Goal: Information Seeking & Learning: Learn about a topic

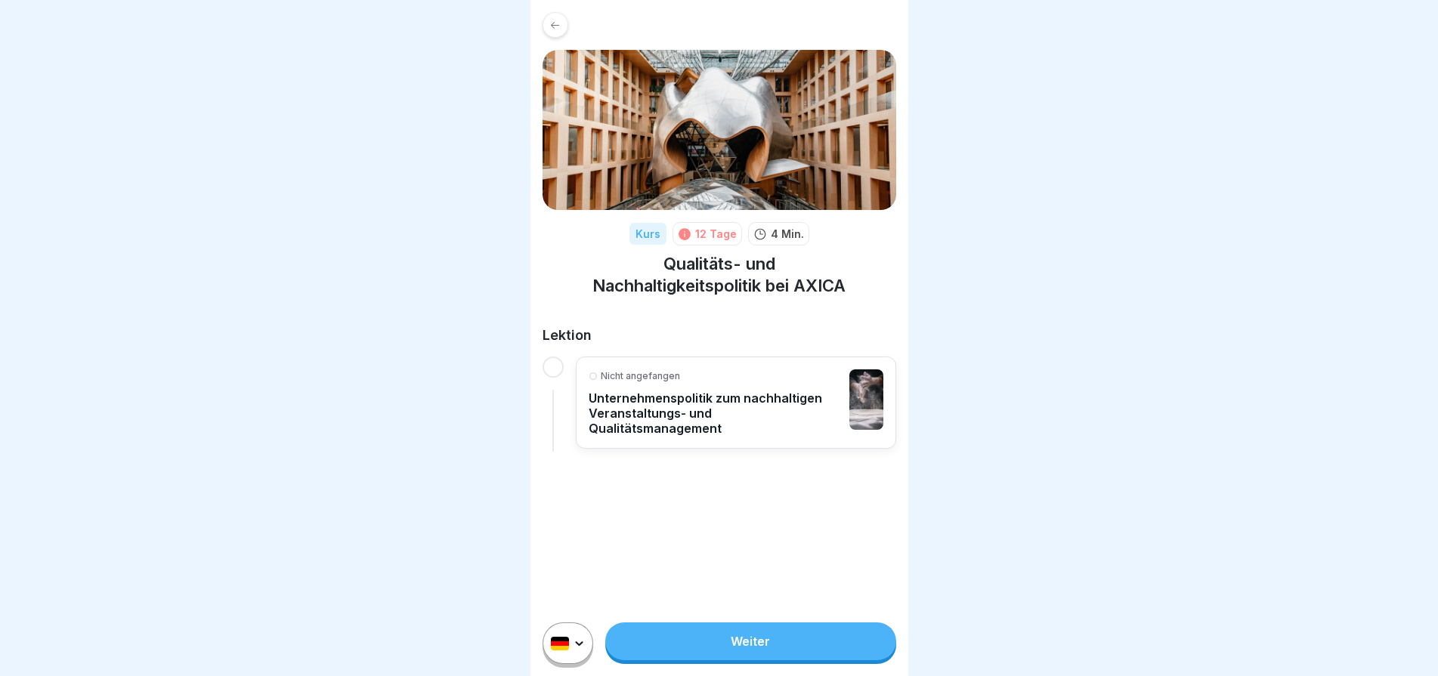
click at [773, 414] on p "Unternehmenspolitik zum nachhaltigen Veranstaltungs- und Qualitätsmanagement" at bounding box center [714, 413] width 253 height 45
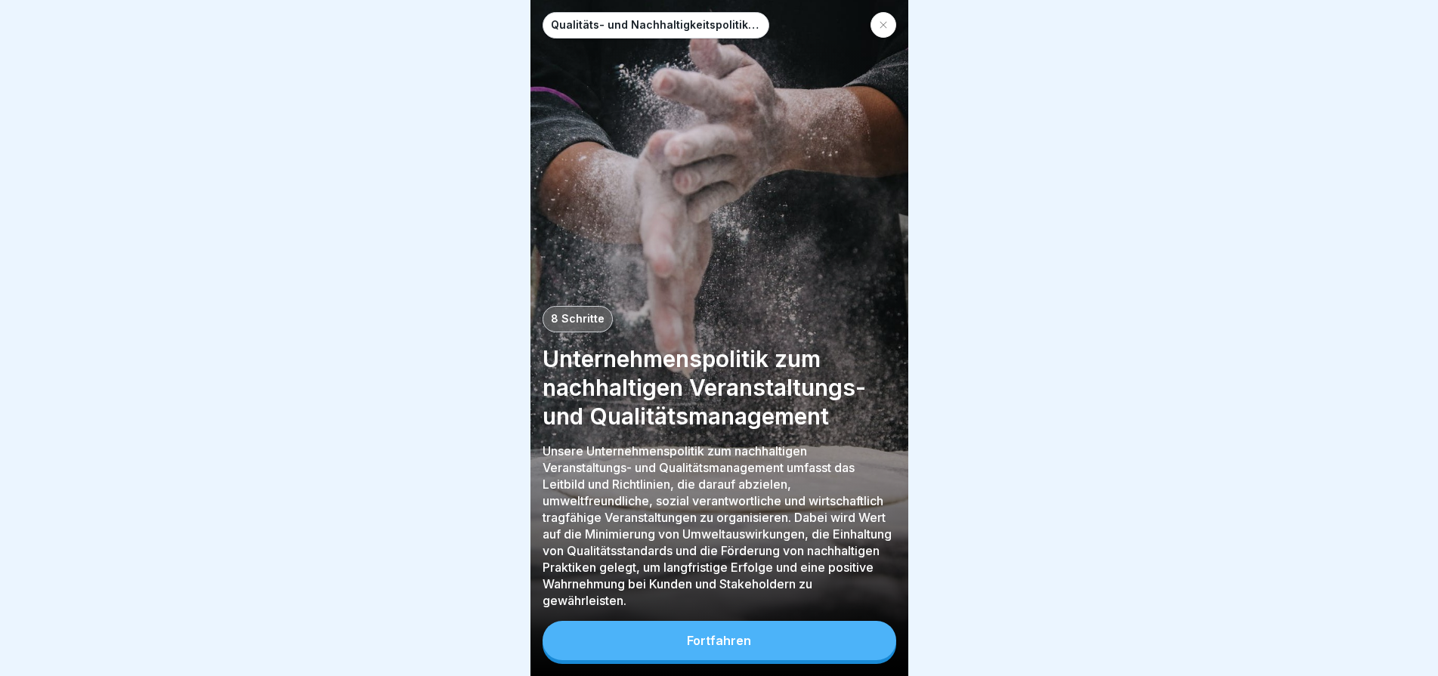
scroll to position [11, 0]
click at [739, 645] on div "Fortfahren" at bounding box center [719, 641] width 64 height 14
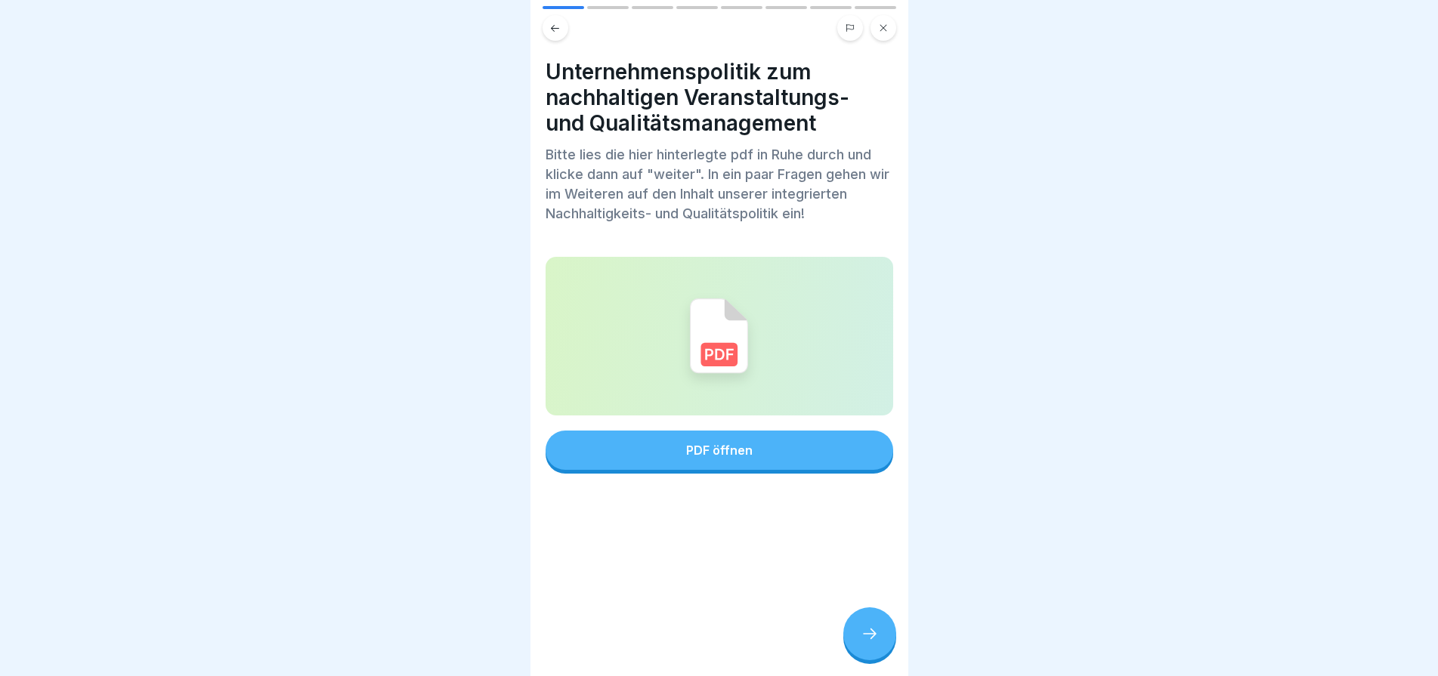
click at [711, 443] on div "PDF öffnen" at bounding box center [719, 450] width 66 height 14
click at [870, 645] on div at bounding box center [869, 633] width 53 height 53
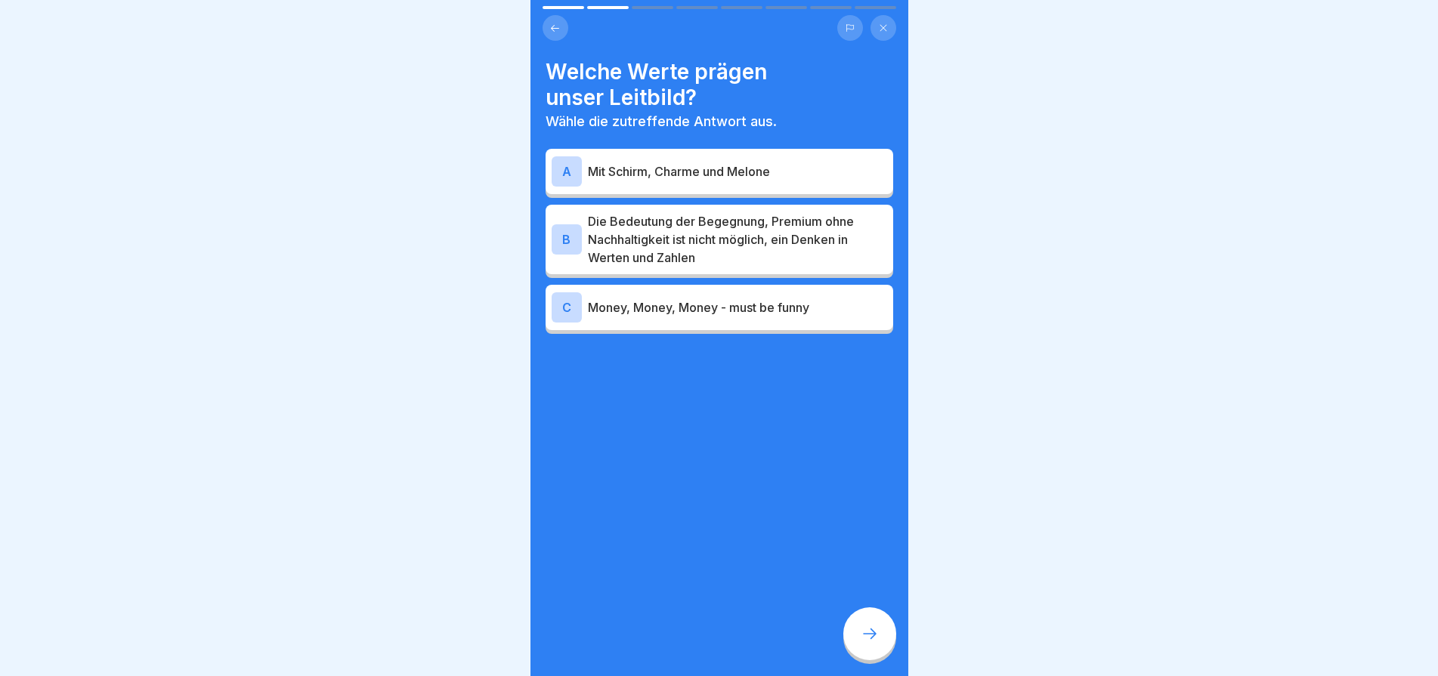
click at [653, 221] on p "Die Bedeutung der Begegnung, Premium ohne Nachhaltigkeit ist nicht möglich, ein…" at bounding box center [737, 239] width 299 height 54
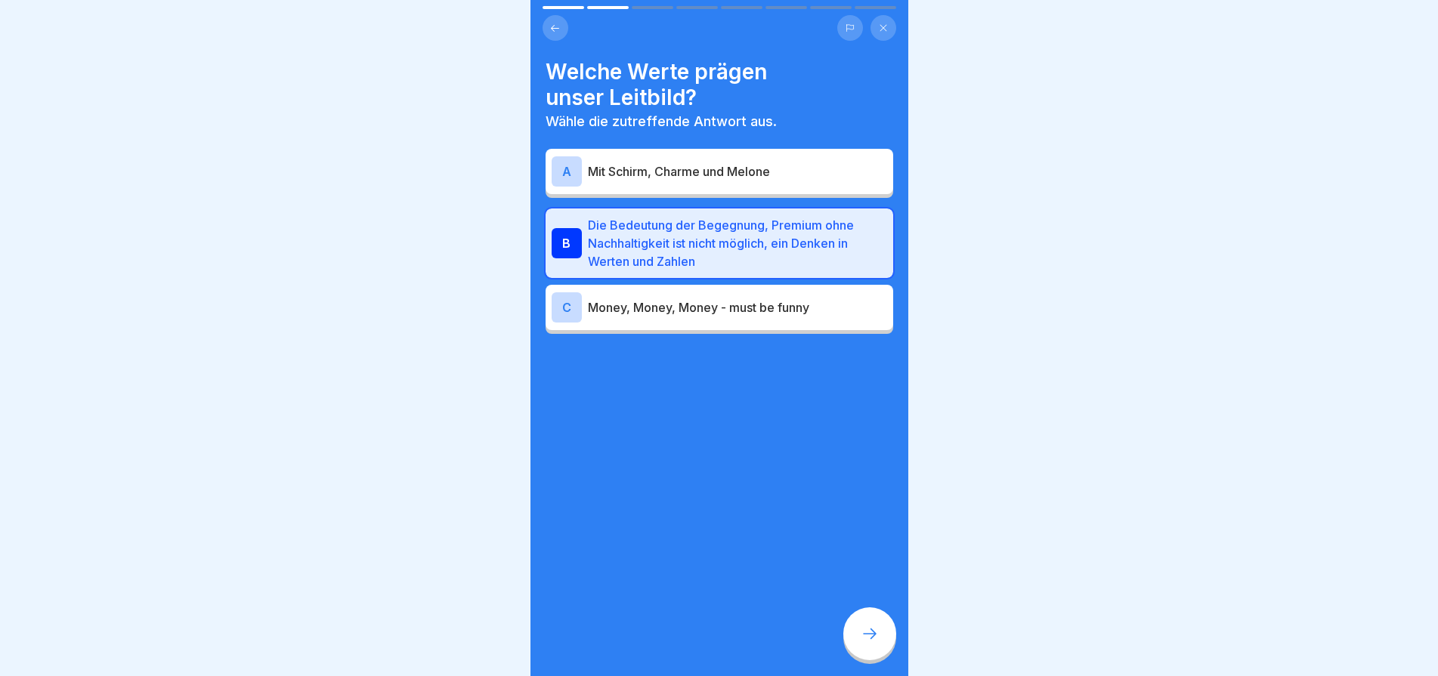
click at [868, 629] on icon at bounding box center [869, 634] width 18 height 18
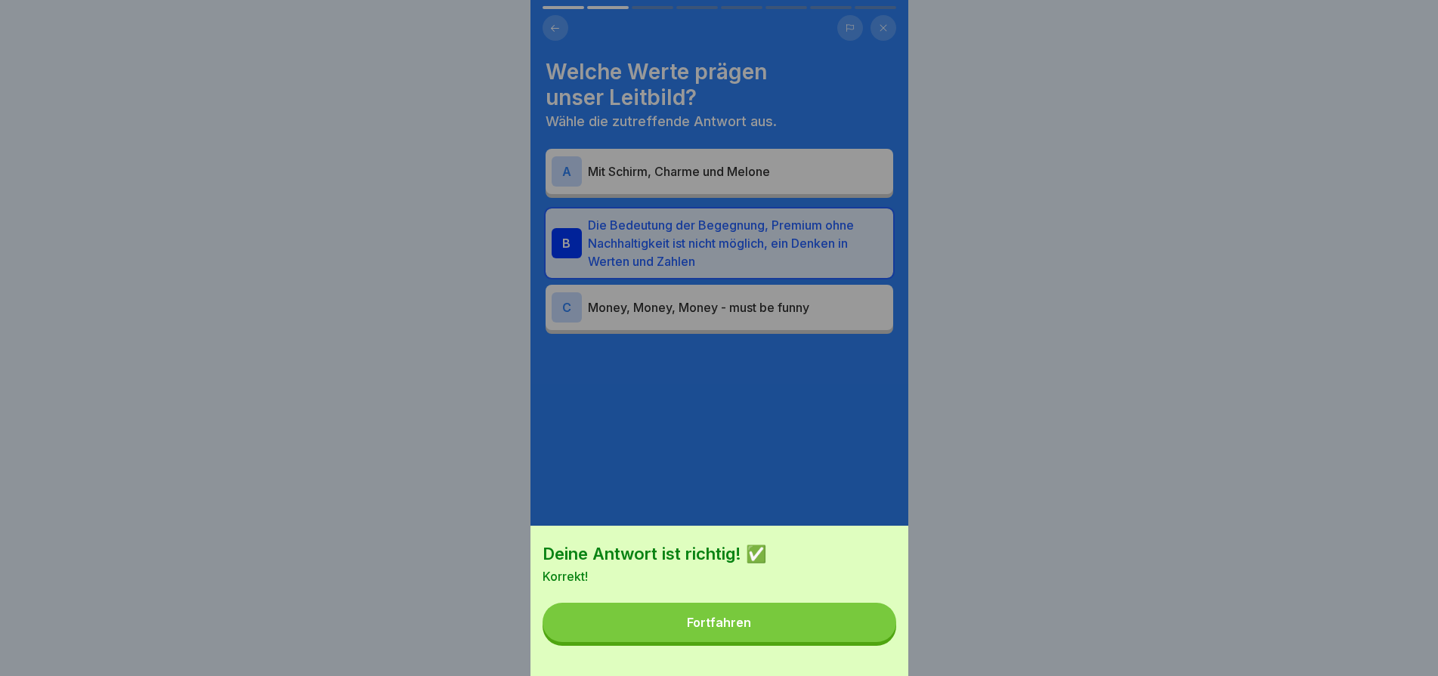
click at [785, 632] on button "Fortfahren" at bounding box center [719, 622] width 354 height 39
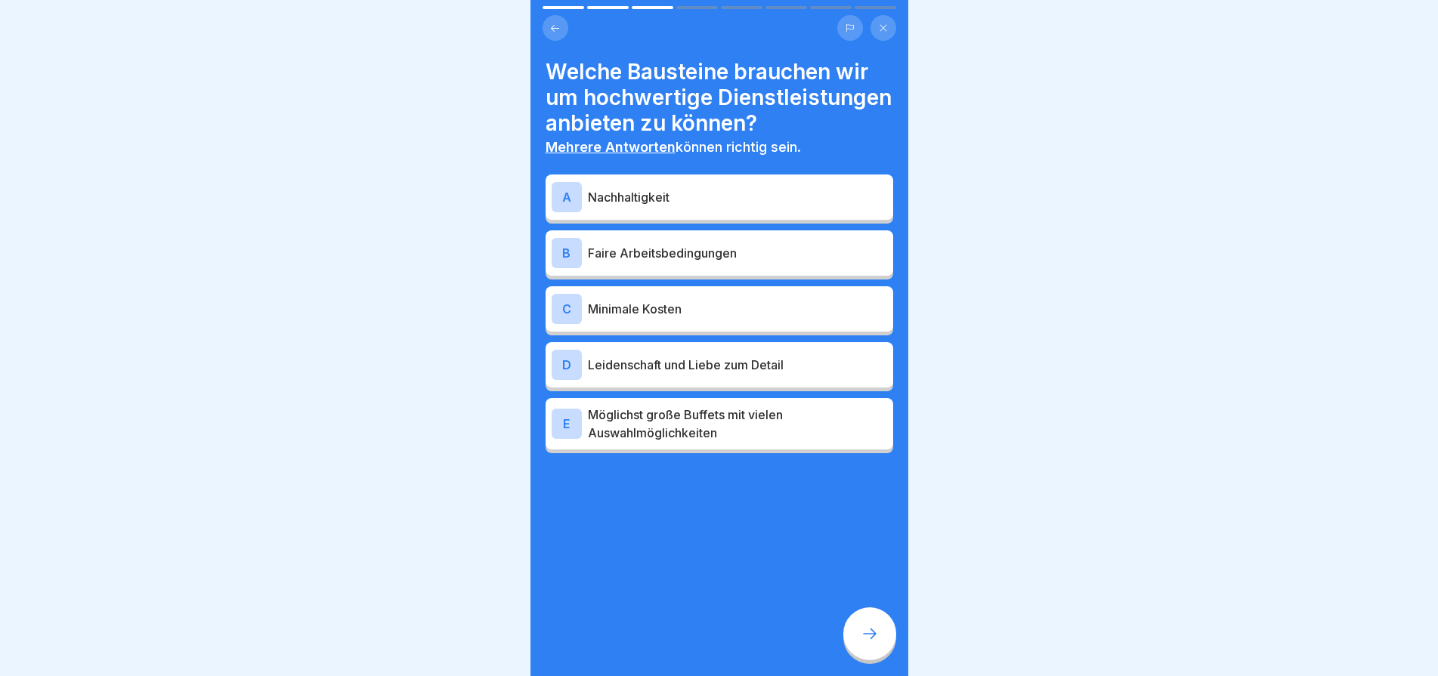
click at [651, 206] on p "Nachhaltigkeit" at bounding box center [737, 197] width 299 height 18
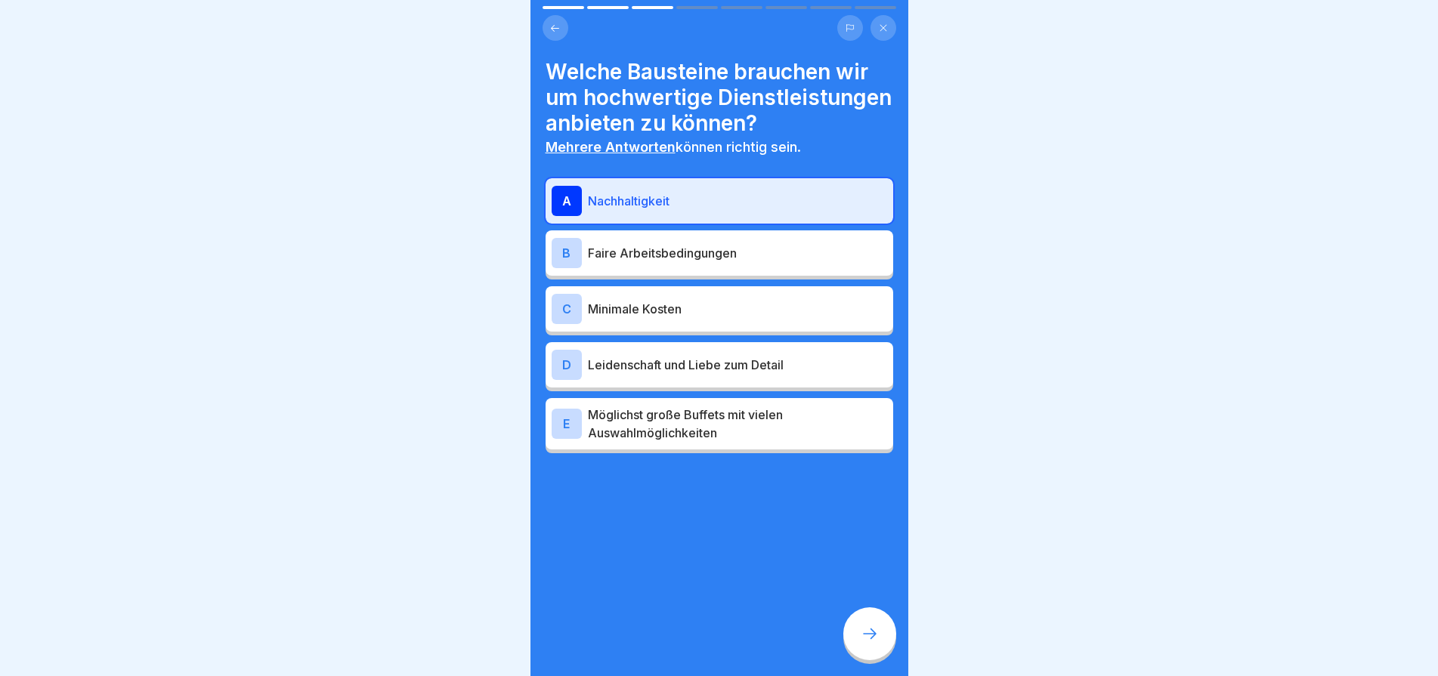
click at [686, 268] on div "B Faire Arbeitsbedingungen" at bounding box center [718, 253] width 335 height 30
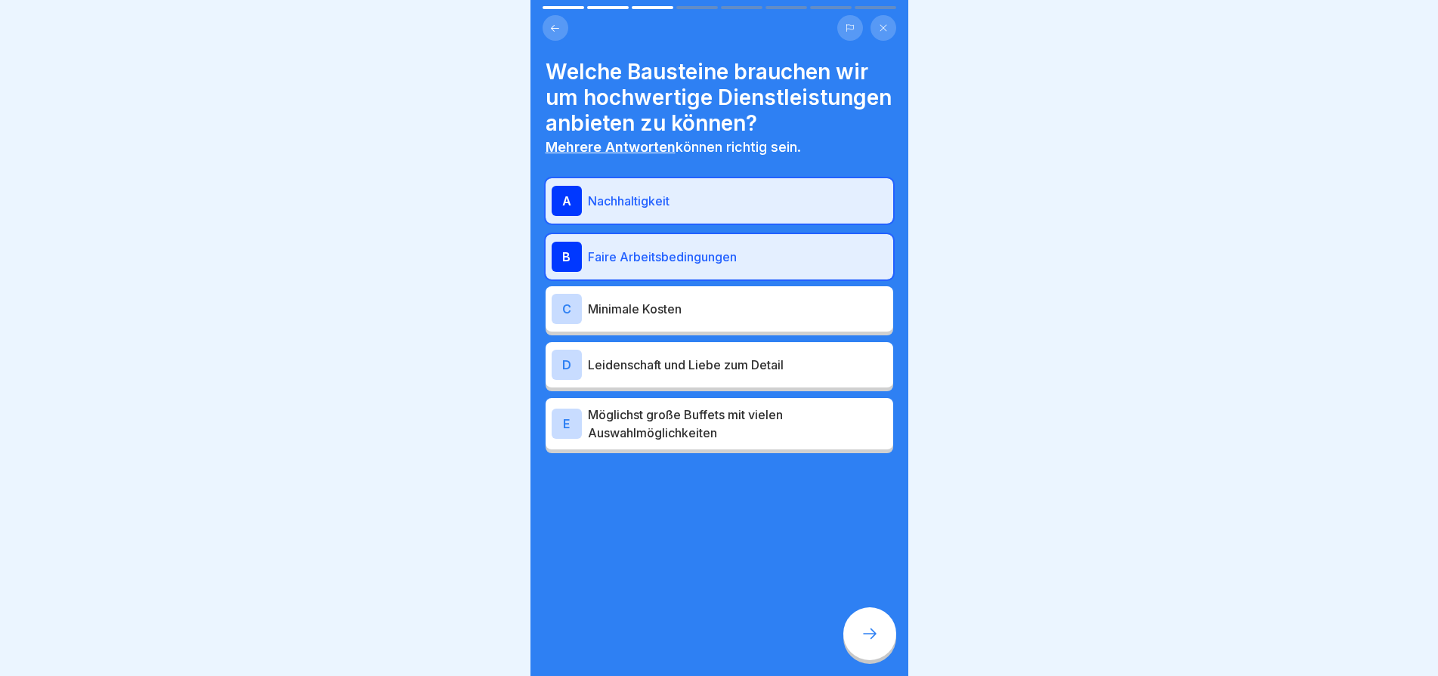
click at [749, 373] on p "Leidenschaft und Liebe zum Detail" at bounding box center [737, 365] width 299 height 18
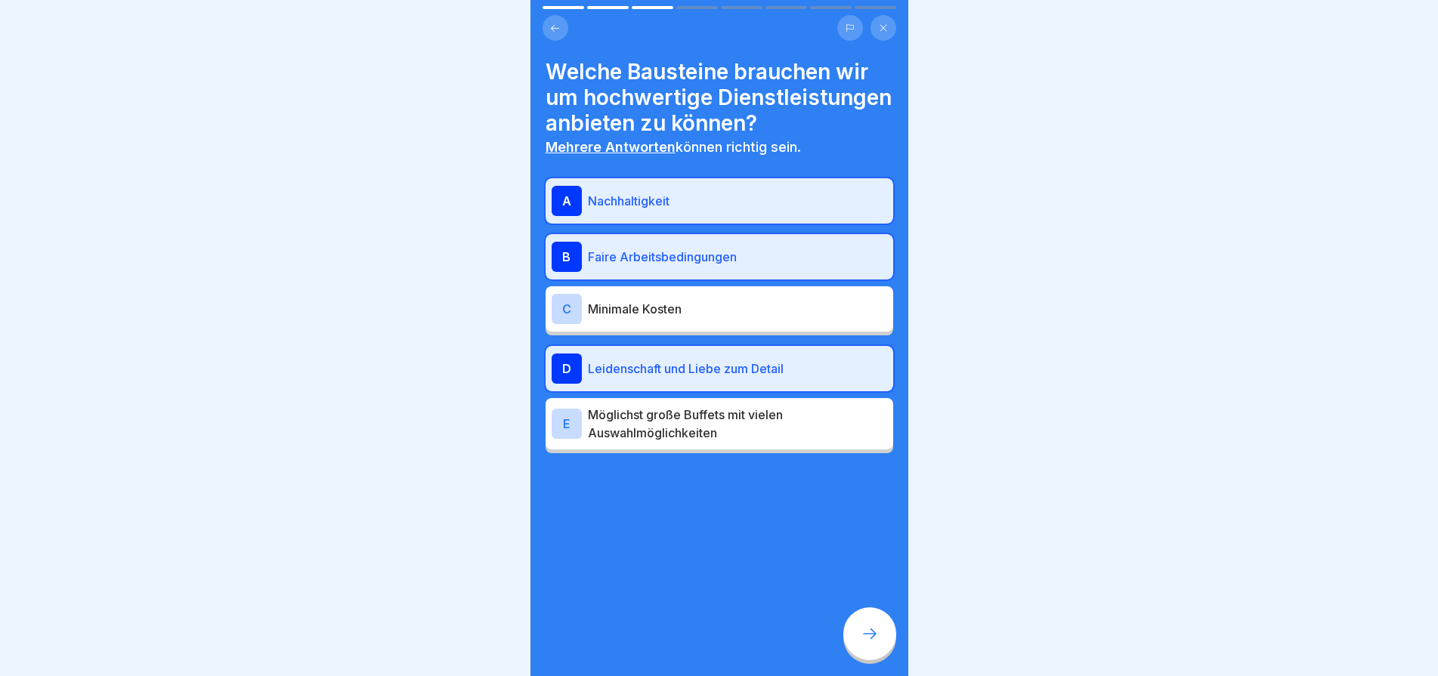
click at [869, 631] on icon at bounding box center [869, 634] width 18 height 18
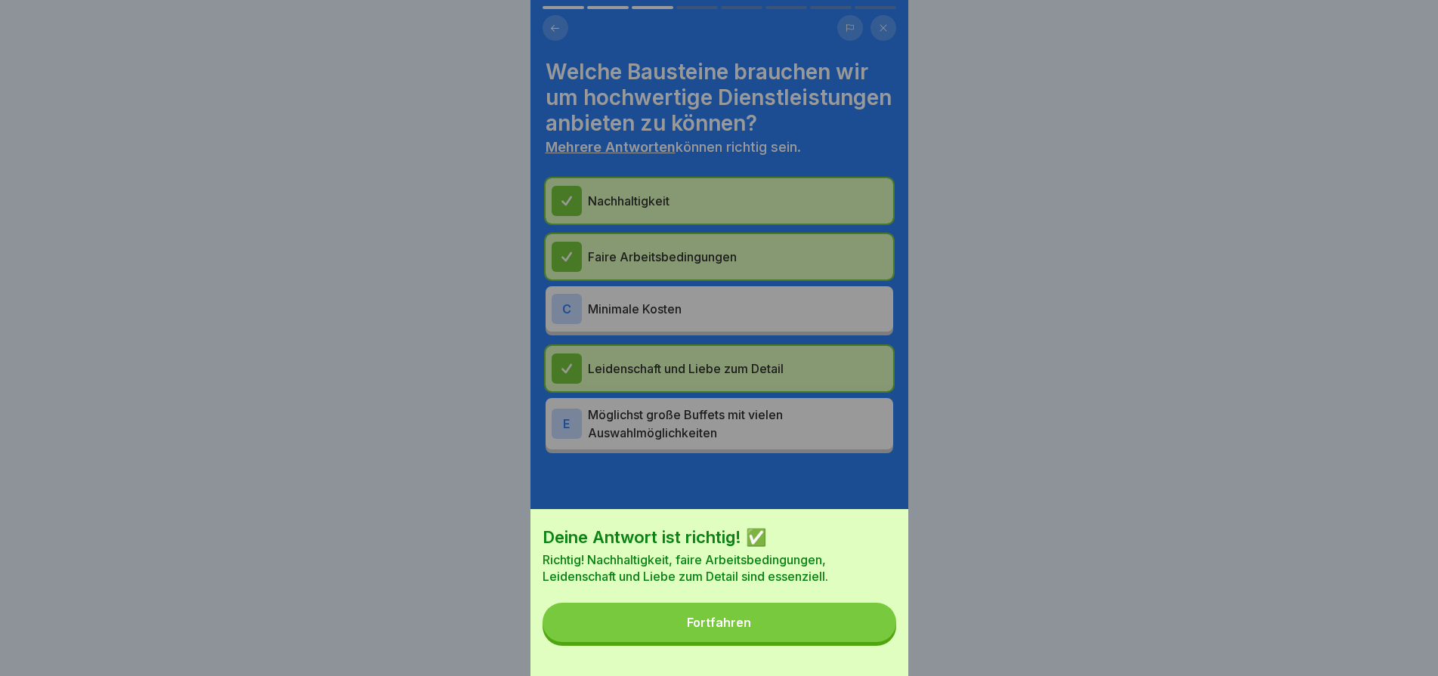
click at [781, 634] on button "Fortfahren" at bounding box center [719, 622] width 354 height 39
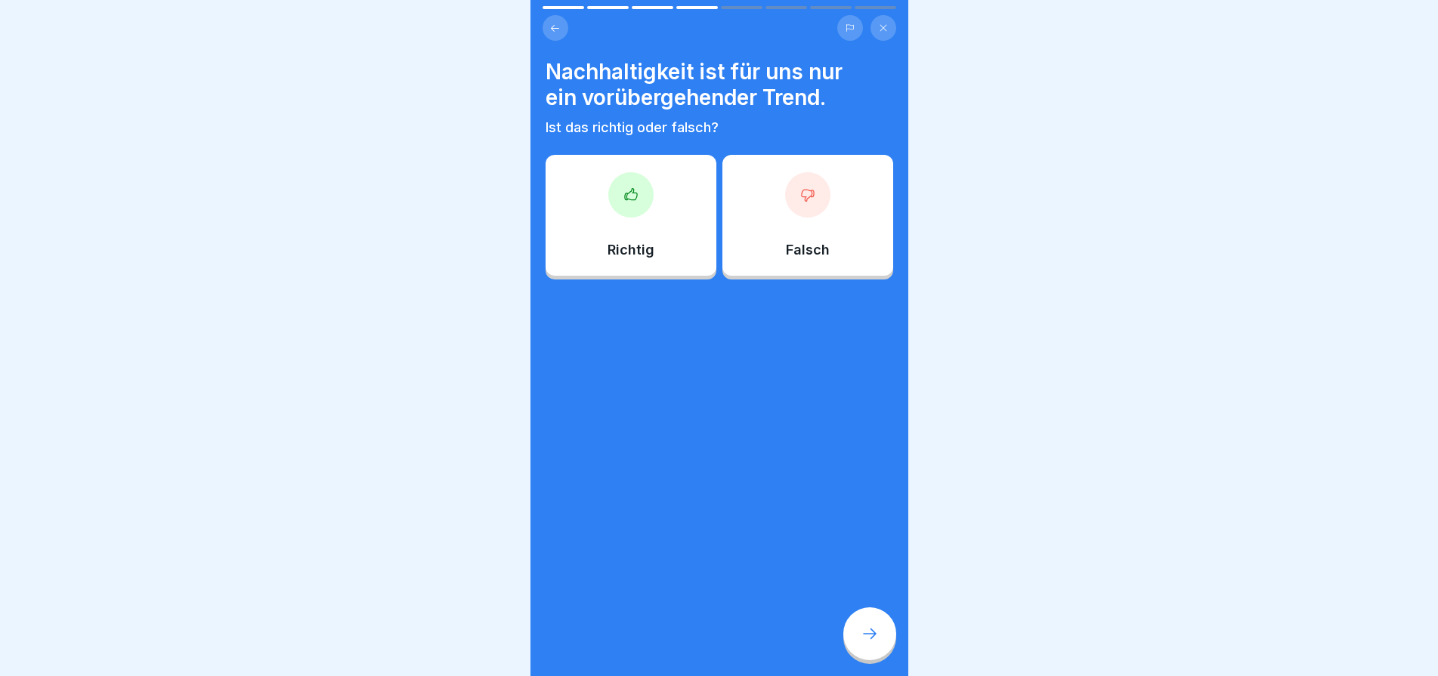
click at [805, 218] on div "Falsch" at bounding box center [807, 215] width 171 height 121
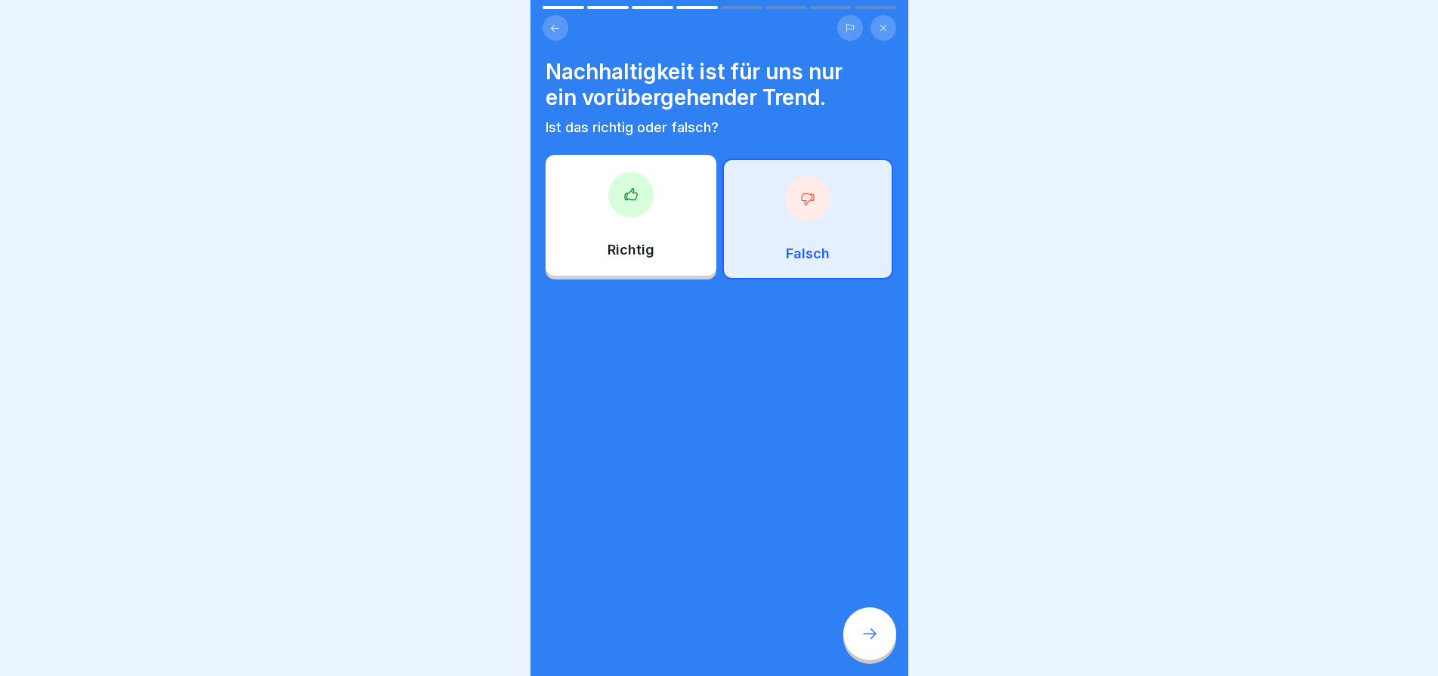
click at [876, 653] on div at bounding box center [869, 633] width 53 height 53
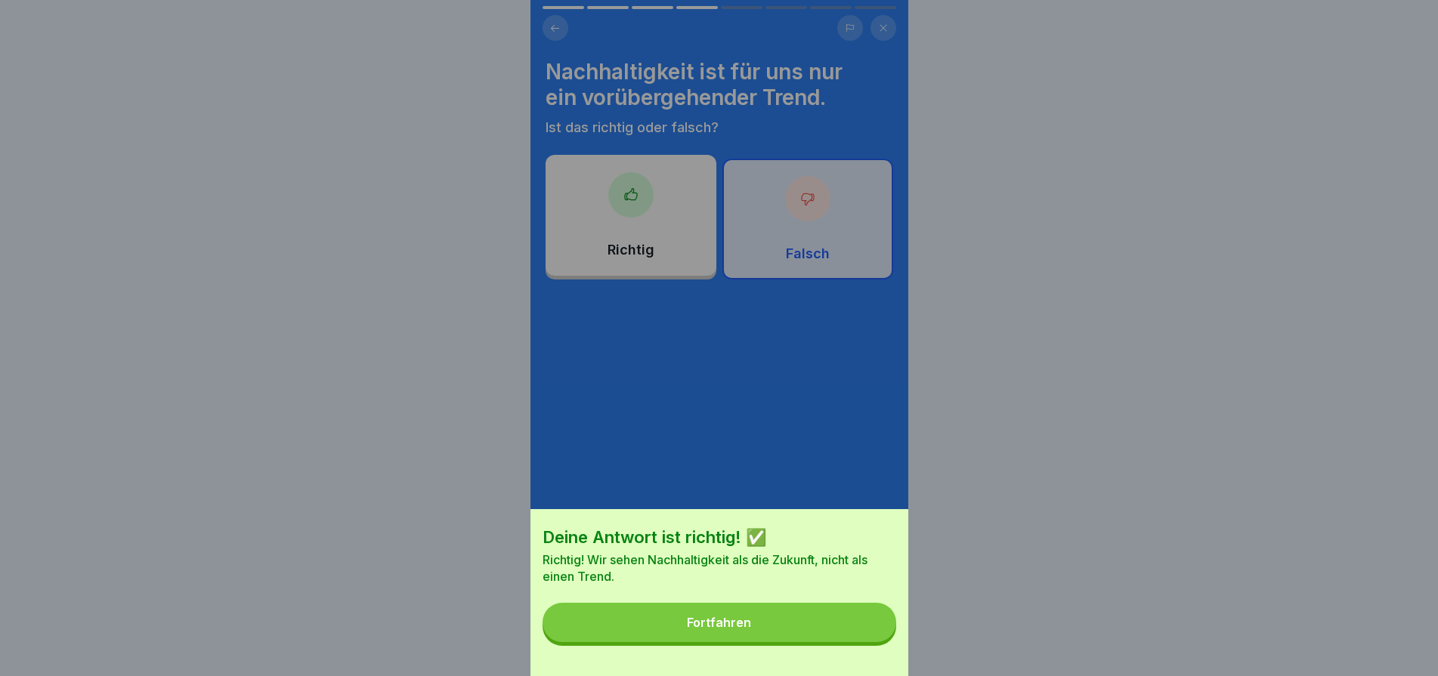
click at [803, 641] on button "Fortfahren" at bounding box center [719, 622] width 354 height 39
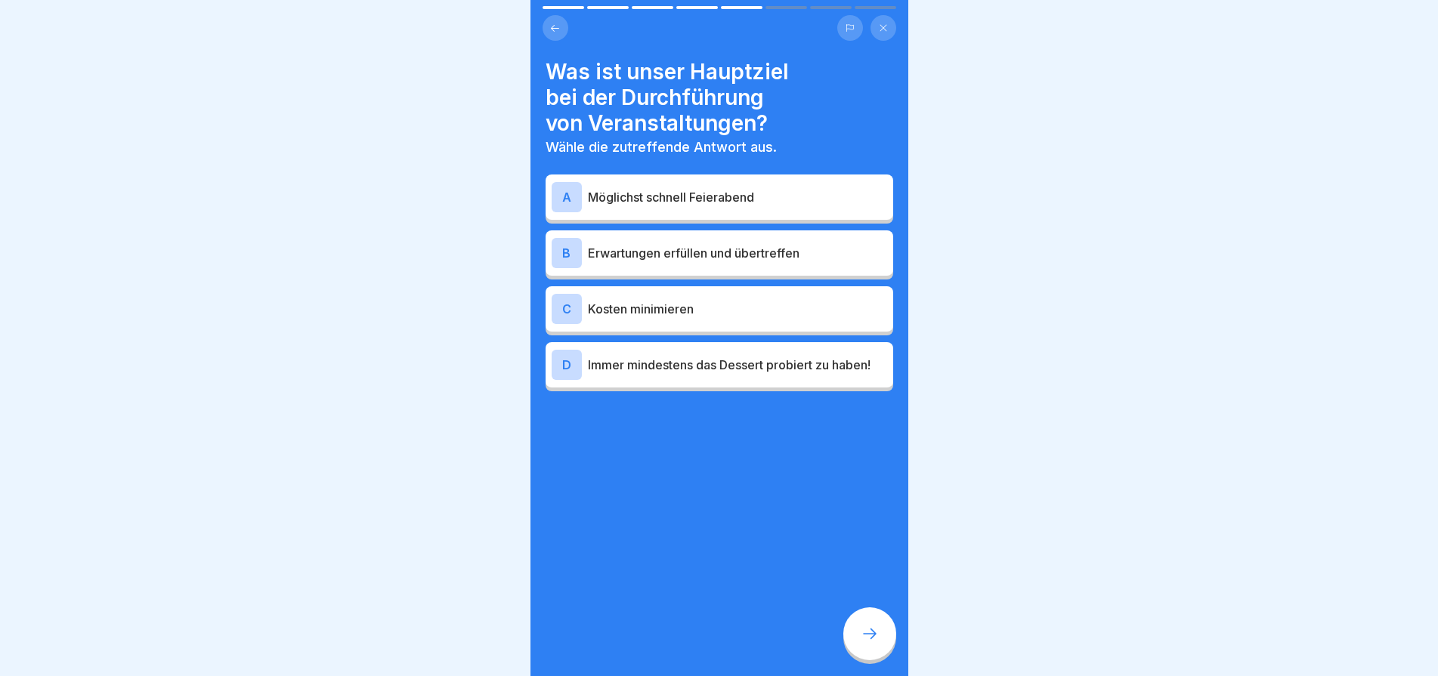
click at [733, 248] on p "Erwartungen erfüllen und übertreffen" at bounding box center [737, 253] width 299 height 18
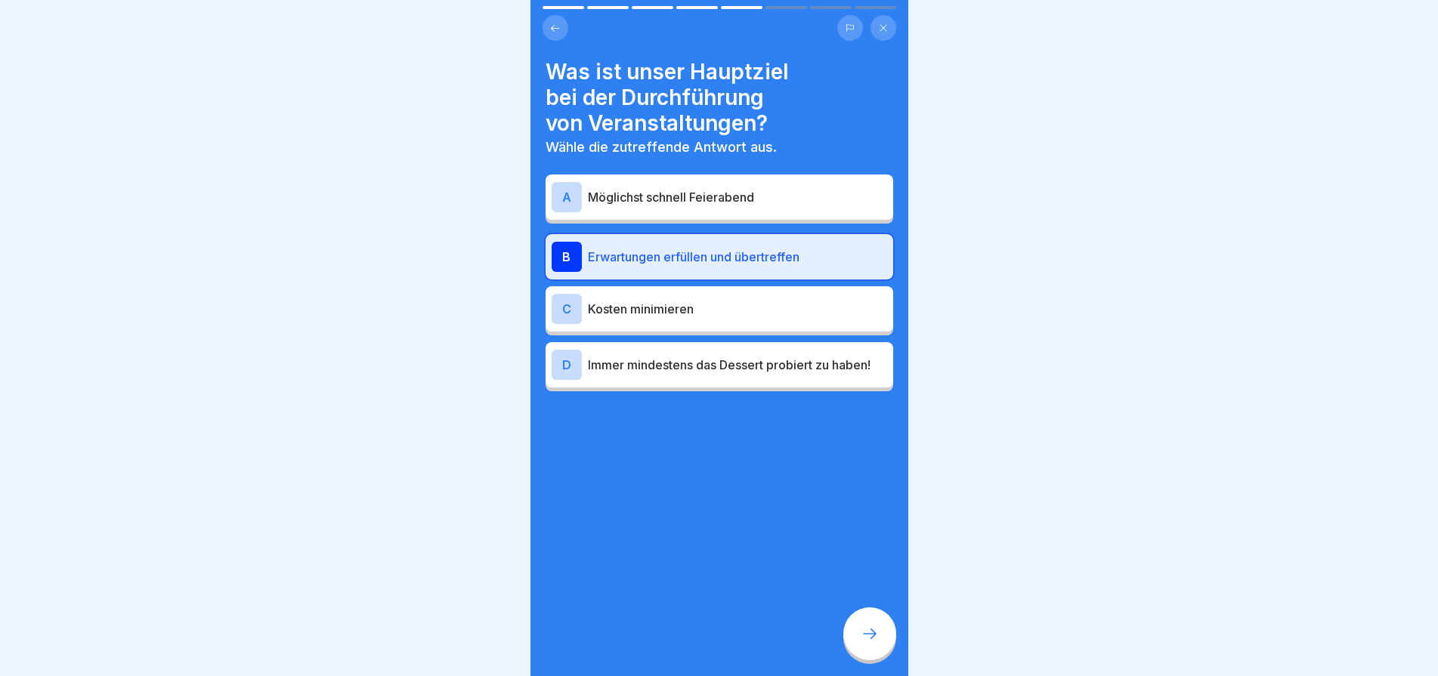
click at [755, 304] on p "Kosten minimieren" at bounding box center [737, 309] width 299 height 18
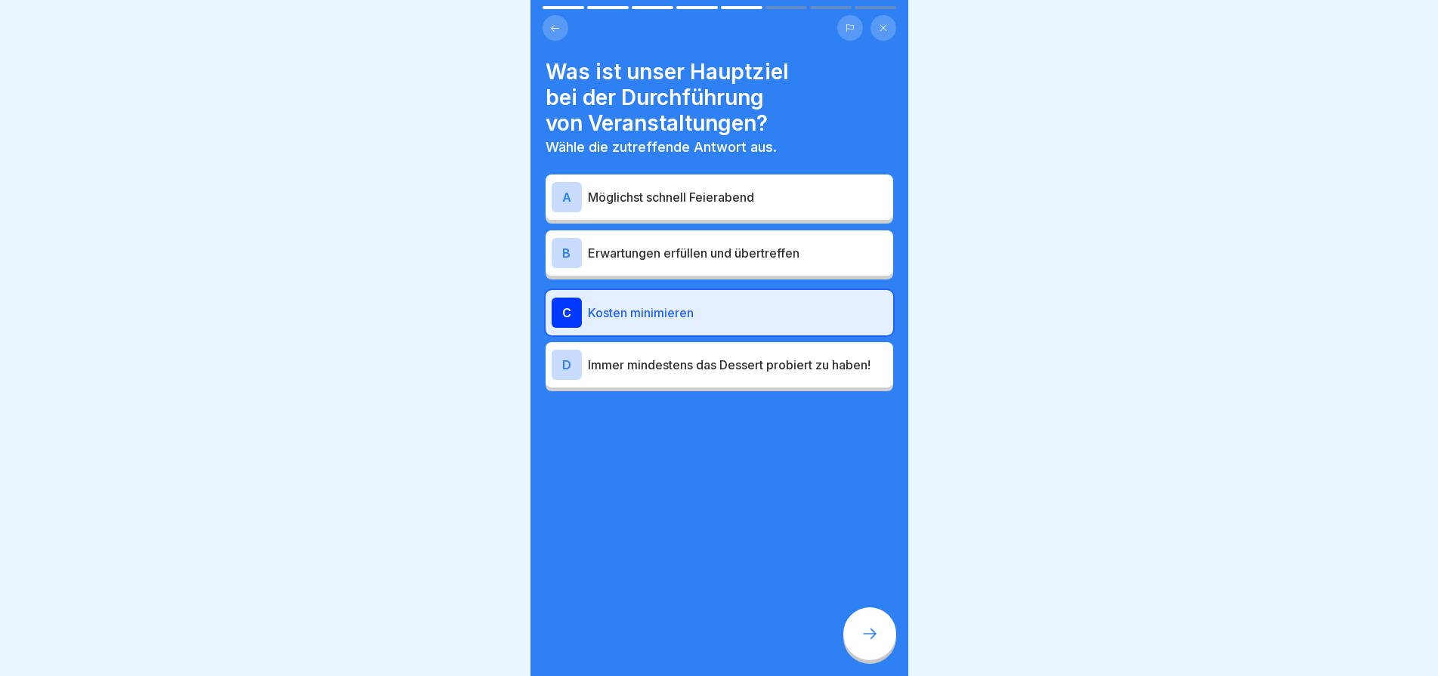
click at [766, 252] on div "B Erwartungen erfüllen und übertreffen" at bounding box center [718, 253] width 335 height 30
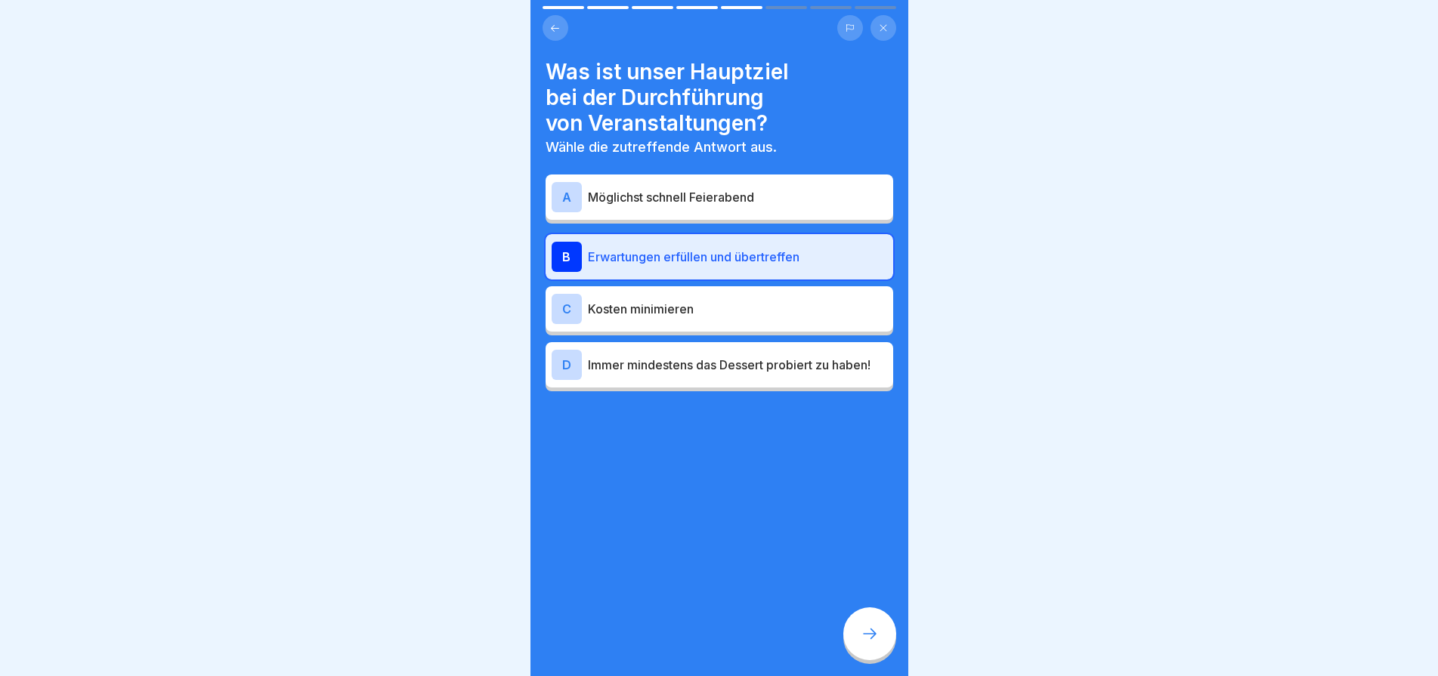
click at [874, 641] on icon at bounding box center [869, 634] width 18 height 18
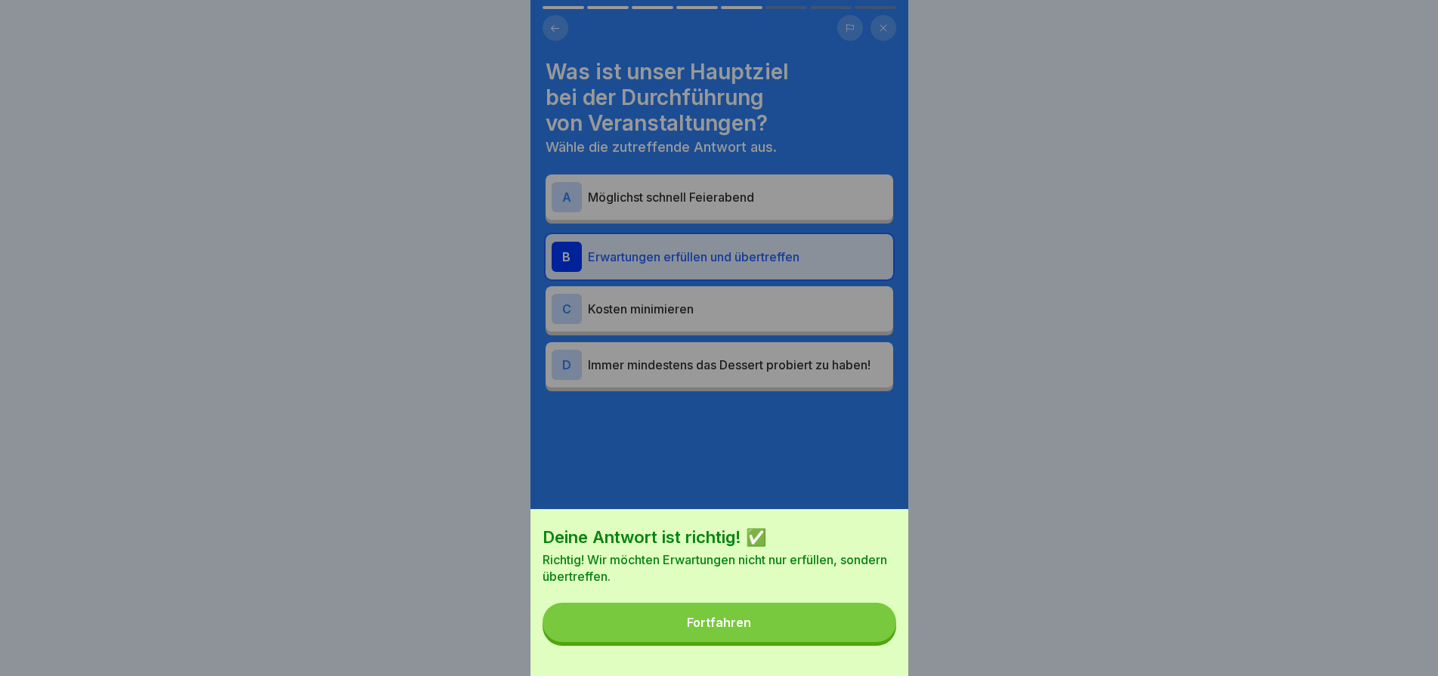
click at [804, 642] on button "Fortfahren" at bounding box center [719, 622] width 354 height 39
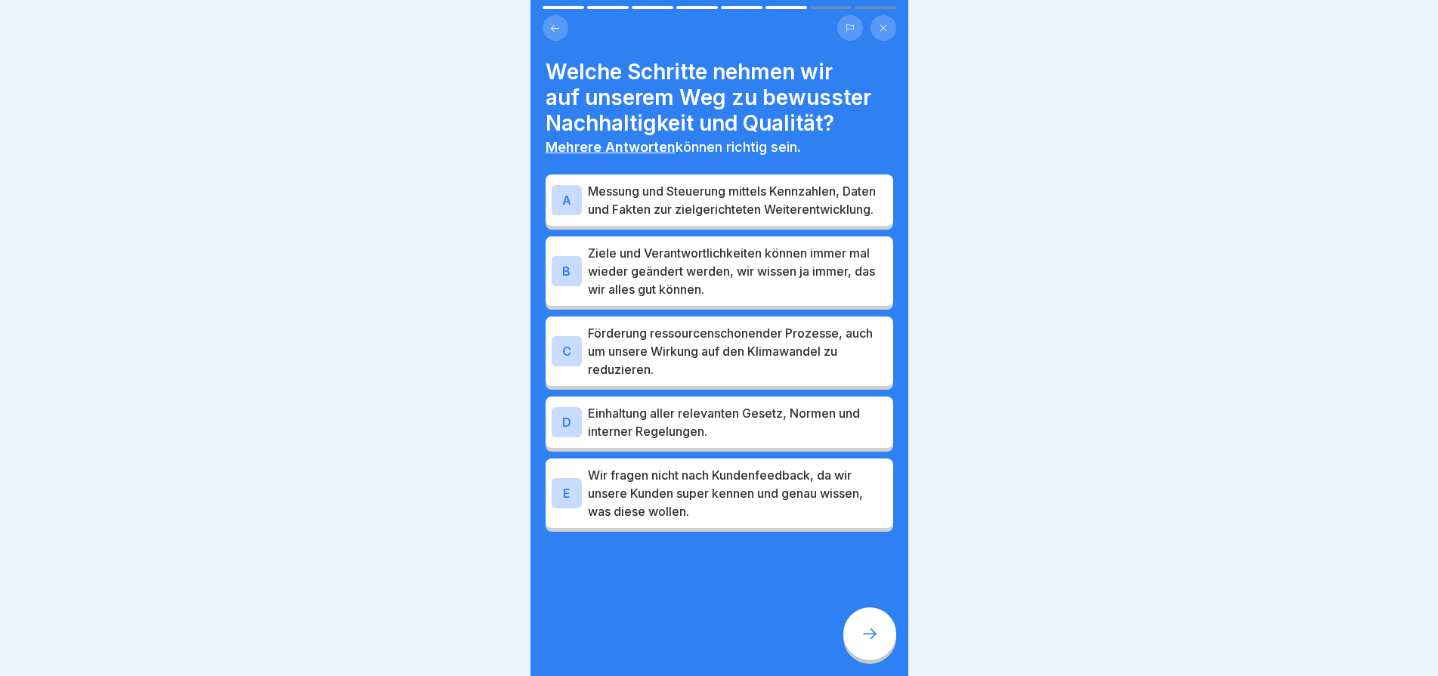
click at [723, 205] on p "Messung und Steuerung mittels Kennzahlen, Daten und Fakten zur zielgerichteten …" at bounding box center [737, 200] width 299 height 36
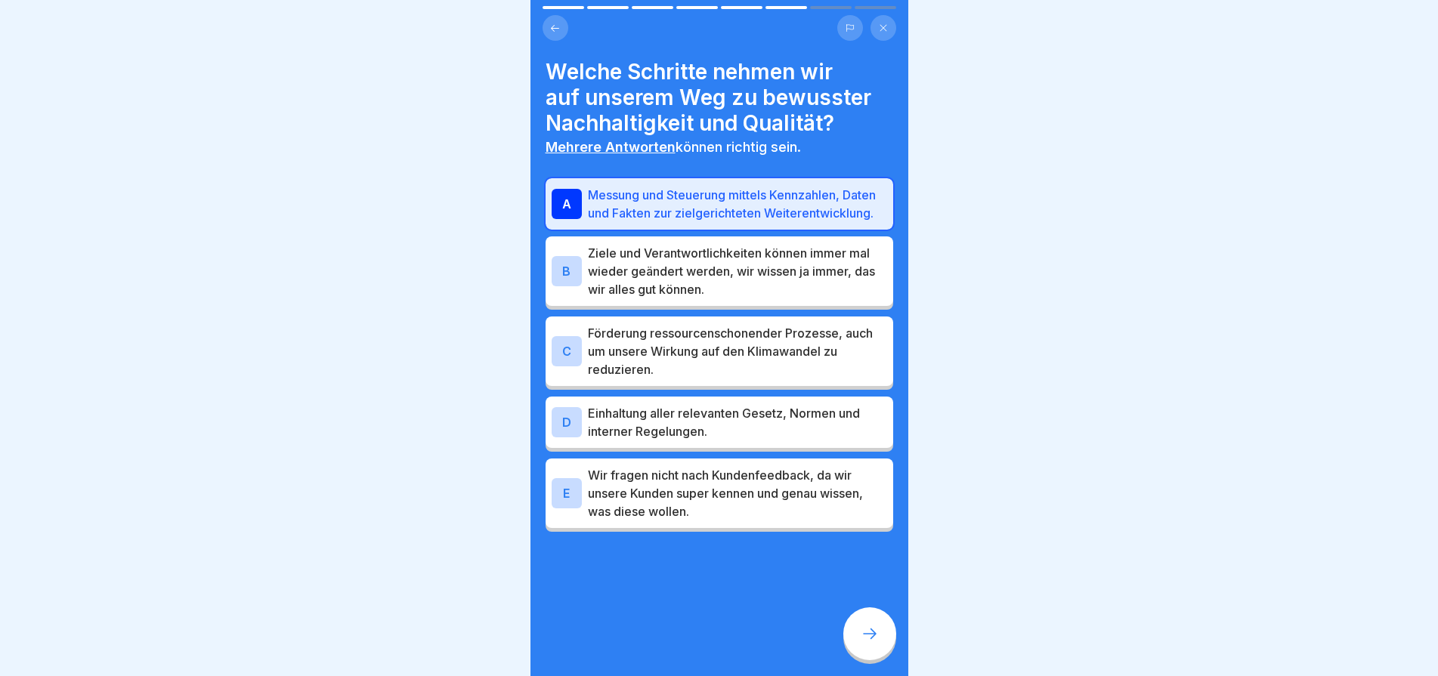
click at [743, 431] on p "Einhaltung aller relevanten Gesetz, Normen und interner Regelungen." at bounding box center [737, 422] width 299 height 36
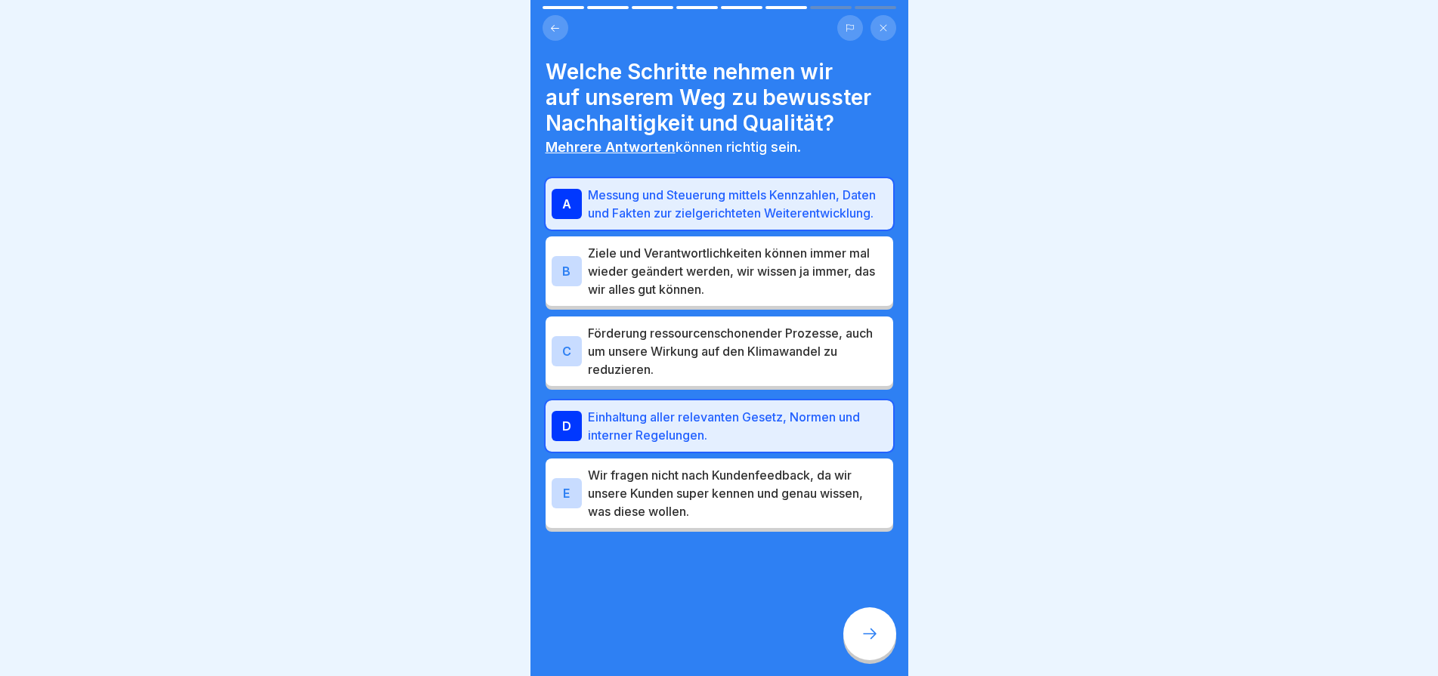
click at [870, 629] on icon at bounding box center [869, 634] width 18 height 18
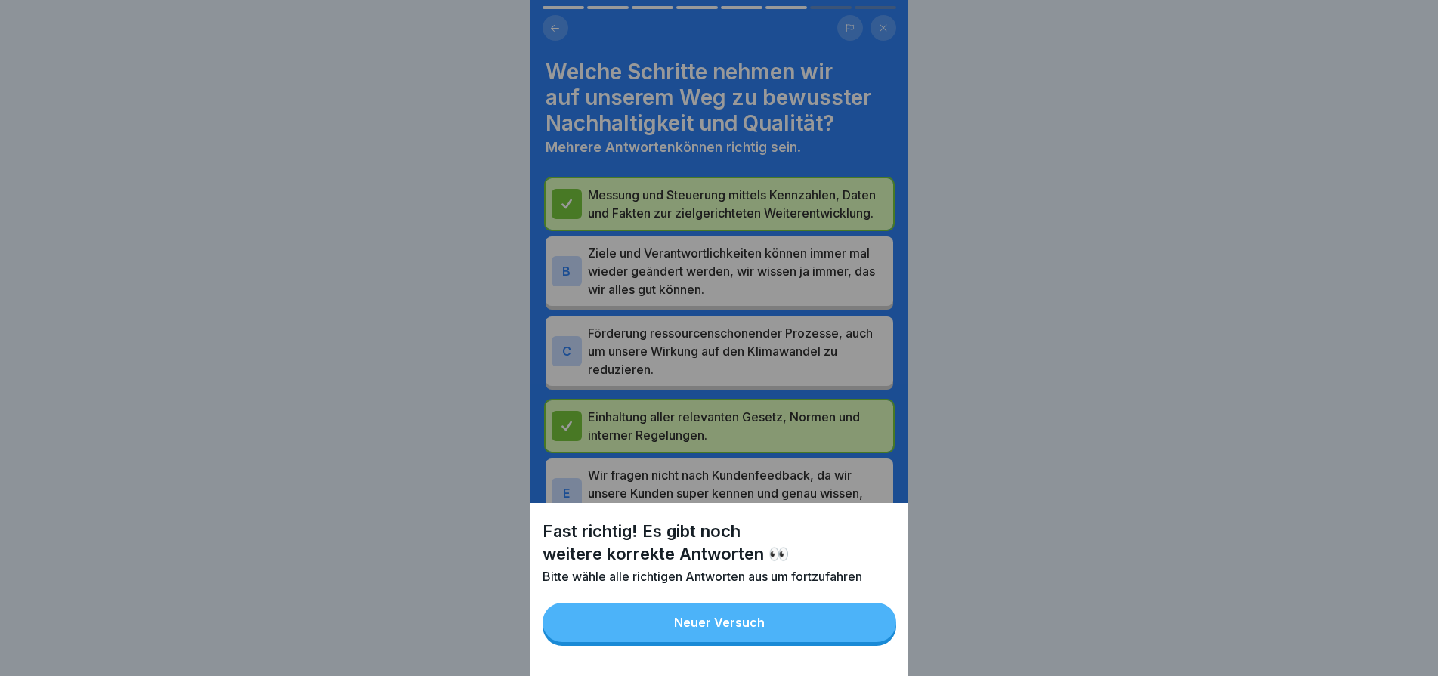
click at [791, 626] on button "Neuer Versuch" at bounding box center [719, 622] width 354 height 39
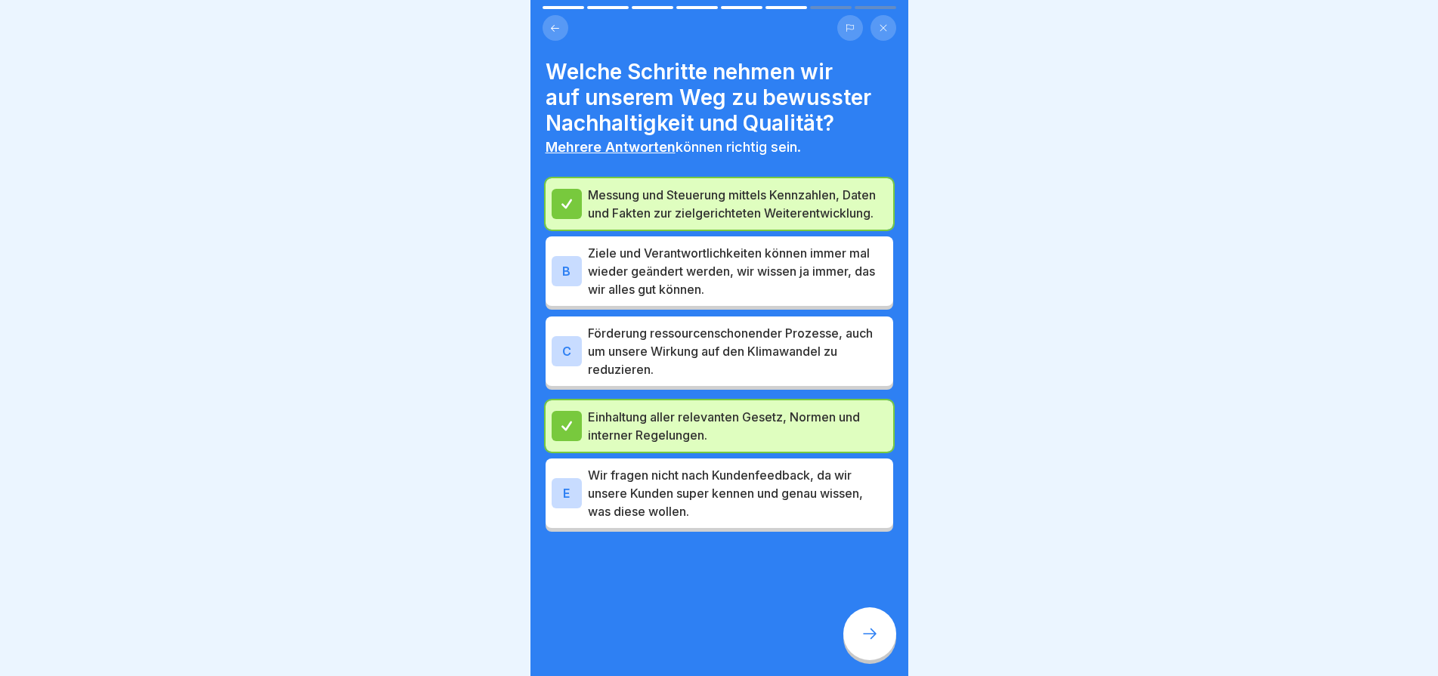
click at [725, 358] on p "Förderung ressourcenschonender Prozesse, auch um unsere Wirkung auf den Klimawa…" at bounding box center [737, 351] width 299 height 54
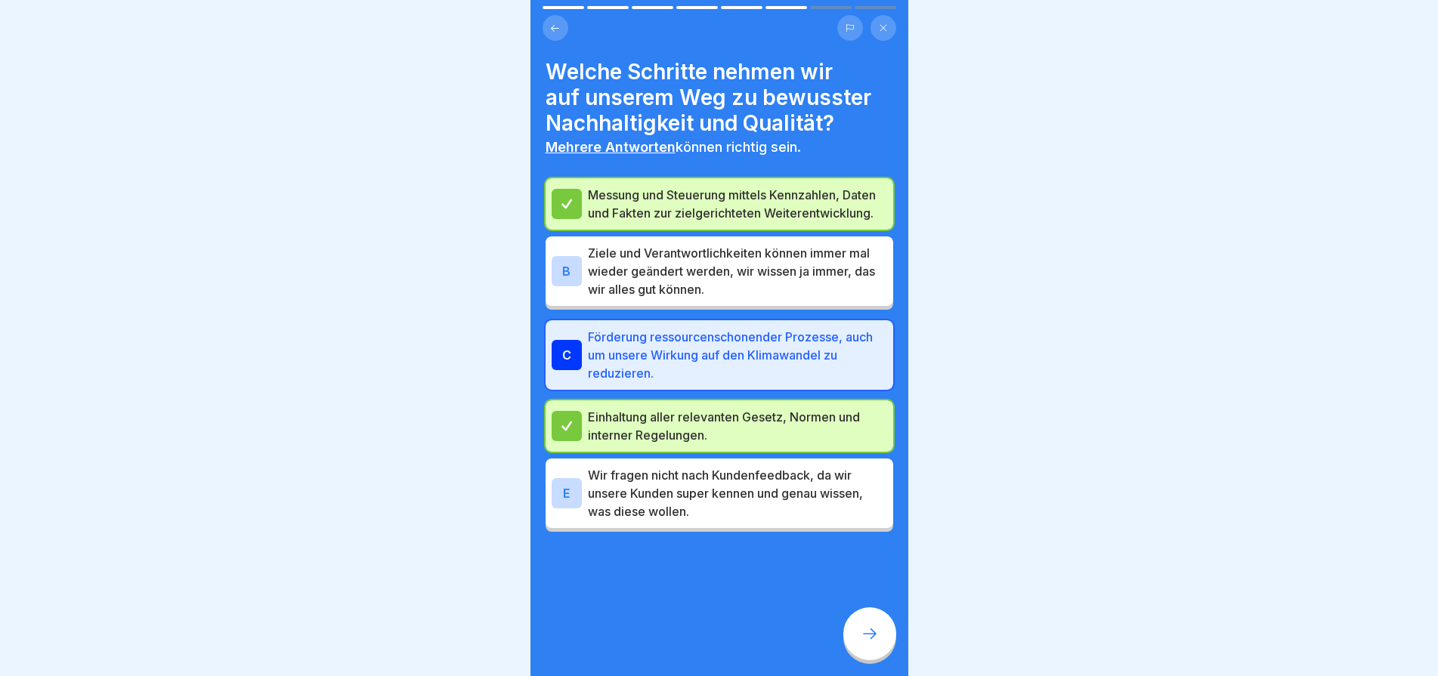
click at [864, 639] on icon at bounding box center [869, 634] width 18 height 18
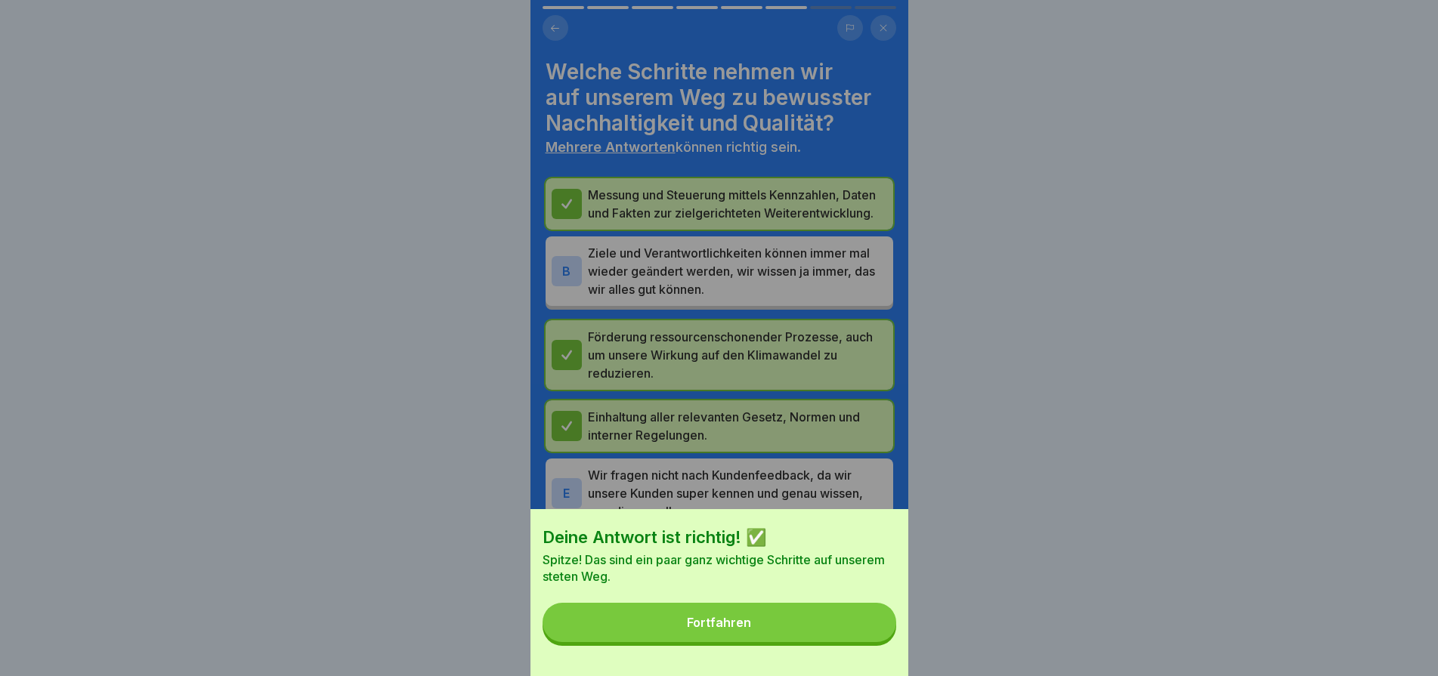
click at [823, 635] on button "Fortfahren" at bounding box center [719, 622] width 354 height 39
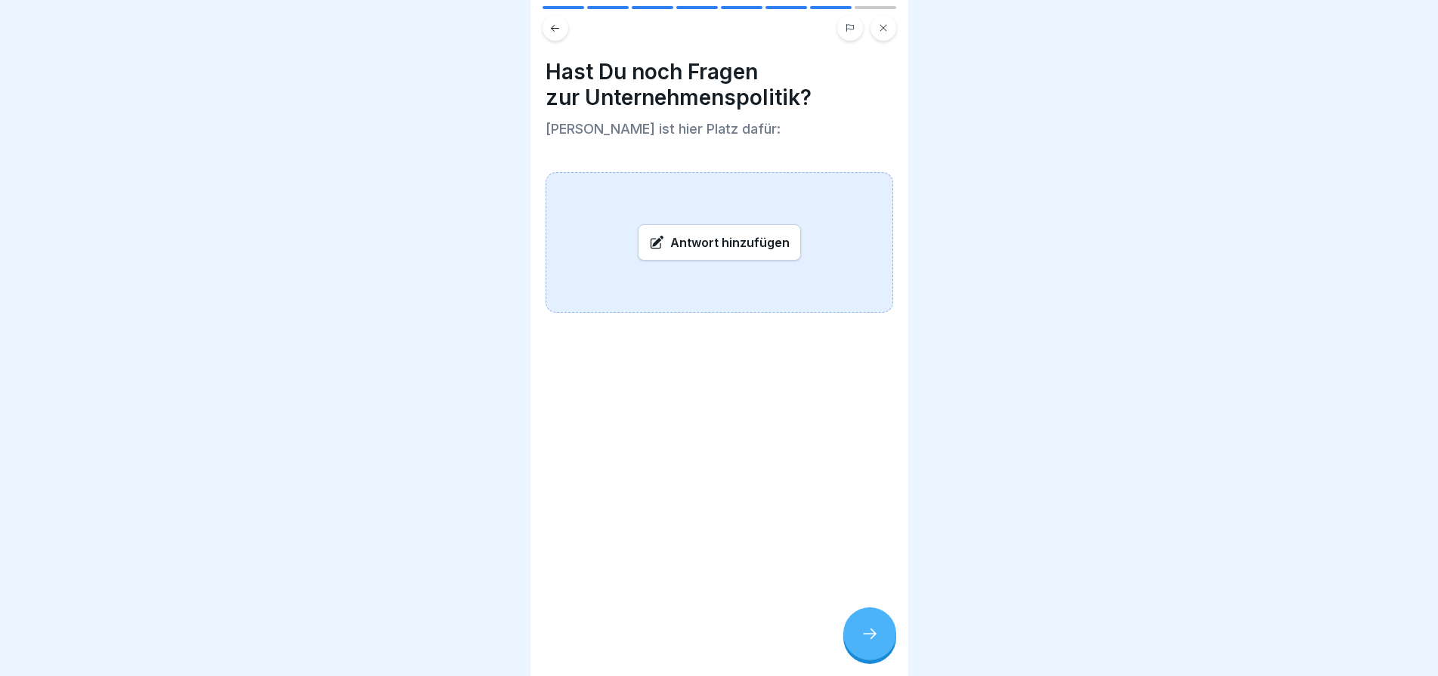
click at [871, 639] on icon at bounding box center [869, 634] width 18 height 18
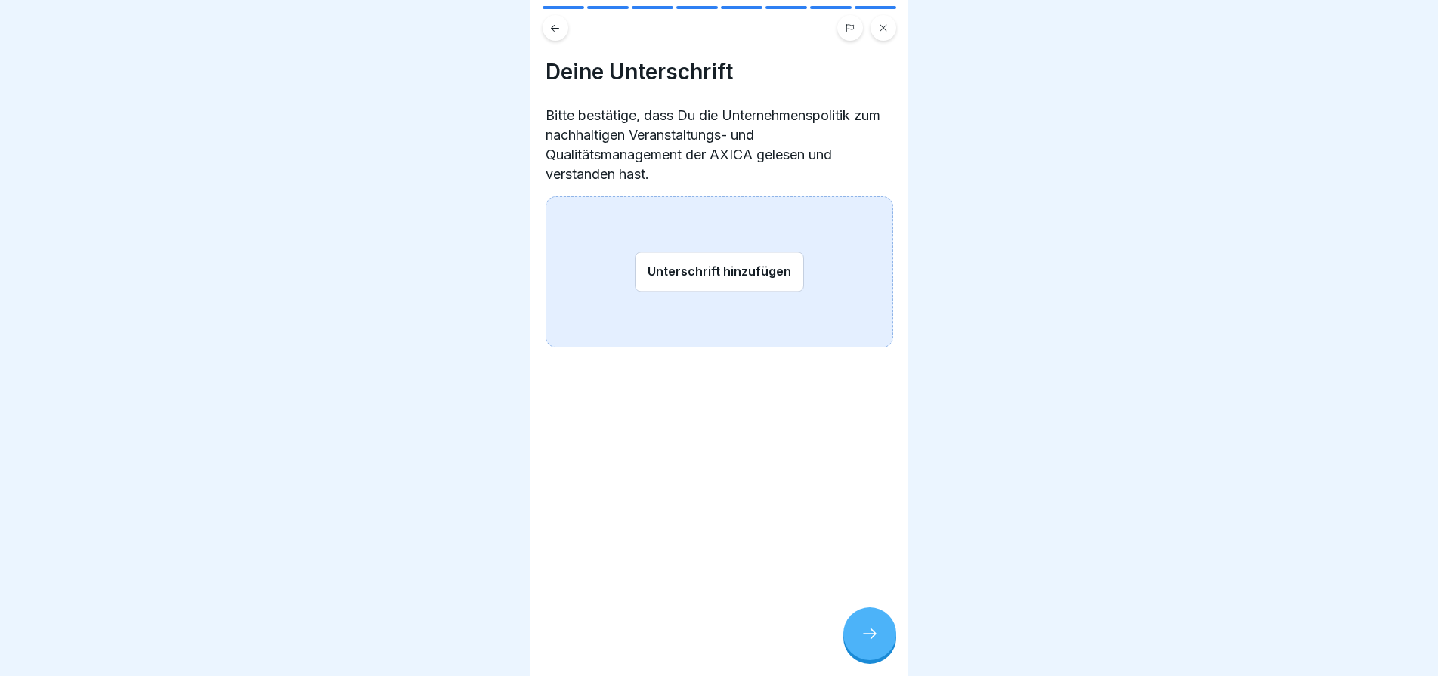
click at [723, 268] on button "Unterschrift hinzufügen" at bounding box center [719, 272] width 169 height 40
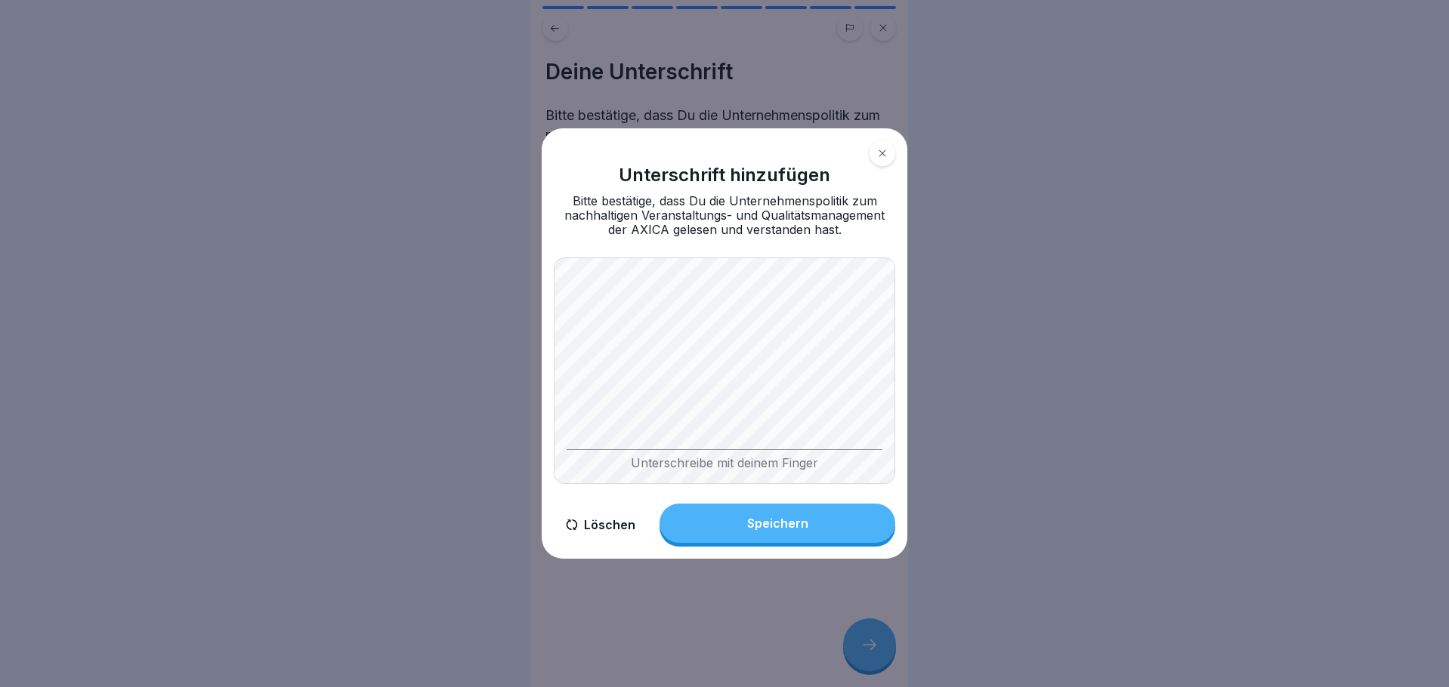
click at [812, 511] on button "Speichern" at bounding box center [778, 523] width 236 height 39
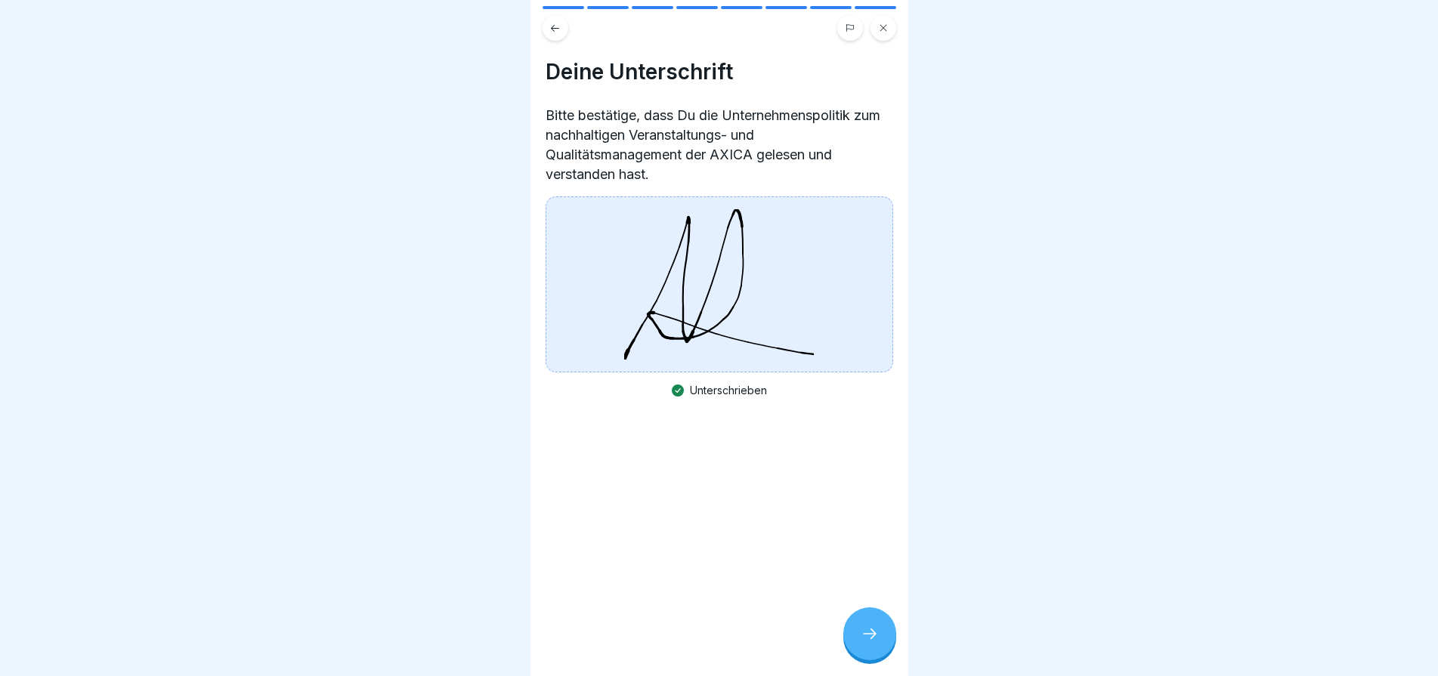
click at [869, 643] on icon at bounding box center [869, 634] width 18 height 18
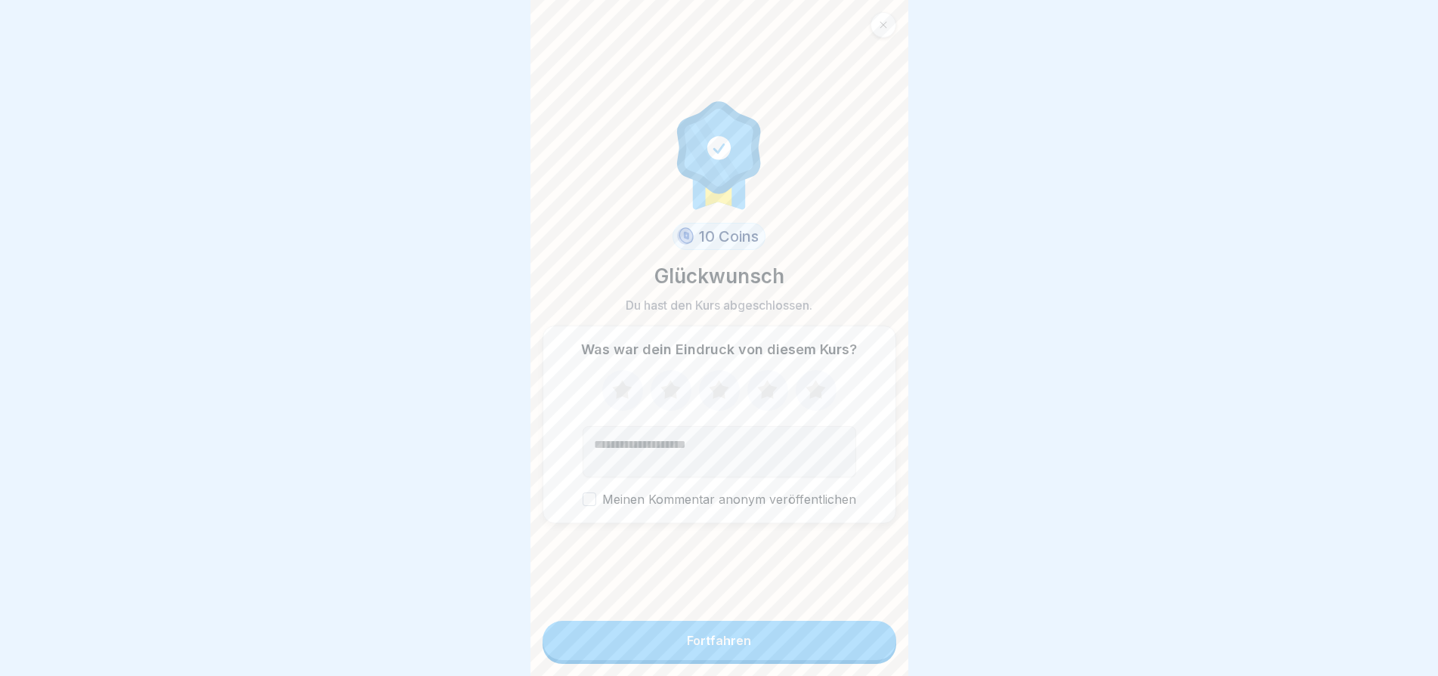
click at [779, 651] on button "Fortfahren" at bounding box center [719, 640] width 354 height 39
